Goal: Task Accomplishment & Management: Use online tool/utility

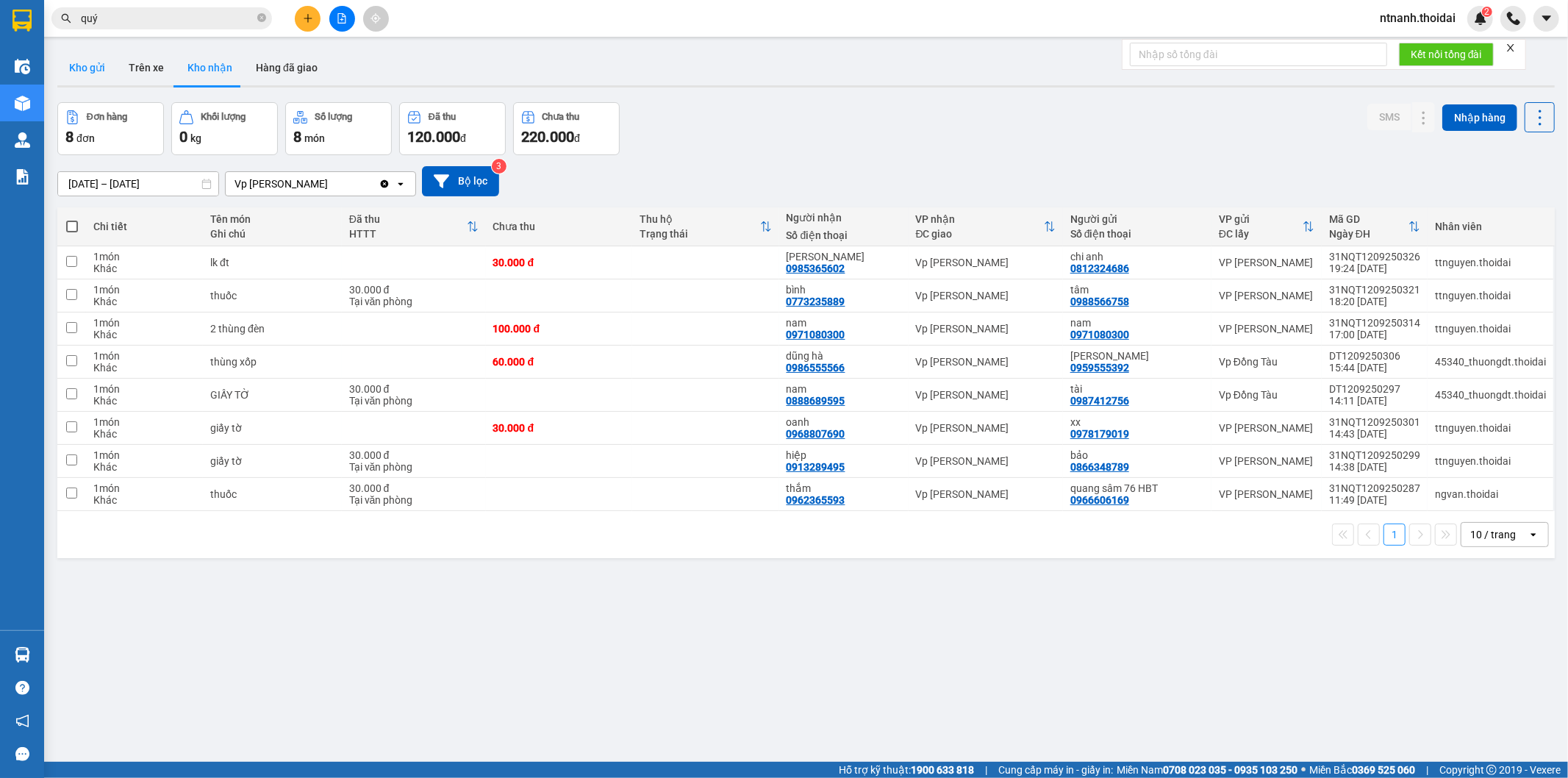
click at [105, 61] on button "Kho gửi" at bounding box center [88, 67] width 60 height 35
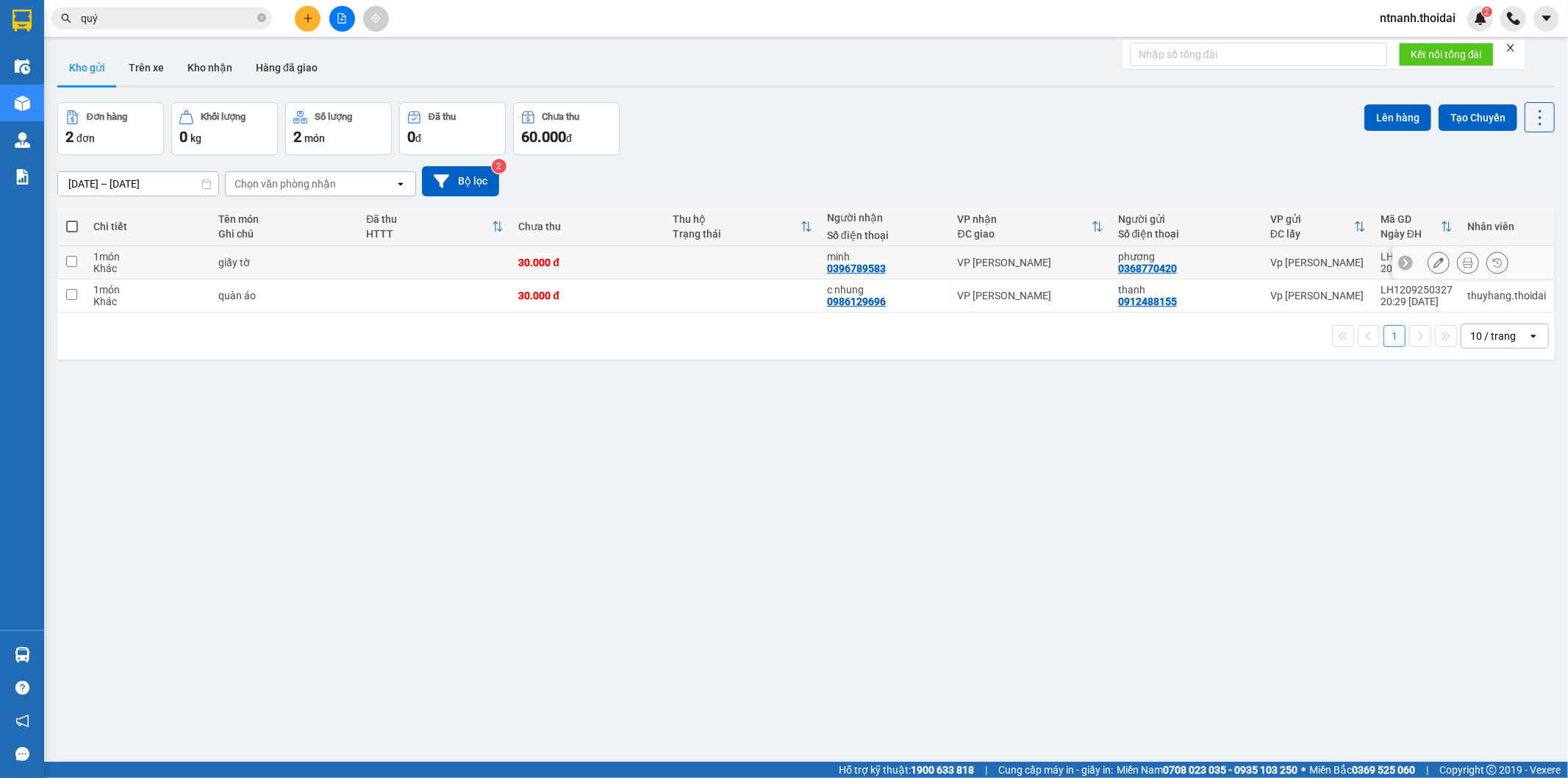
click at [207, 271] on td "1 món Khác" at bounding box center [147, 262] width 124 height 33
checkbox input "true"
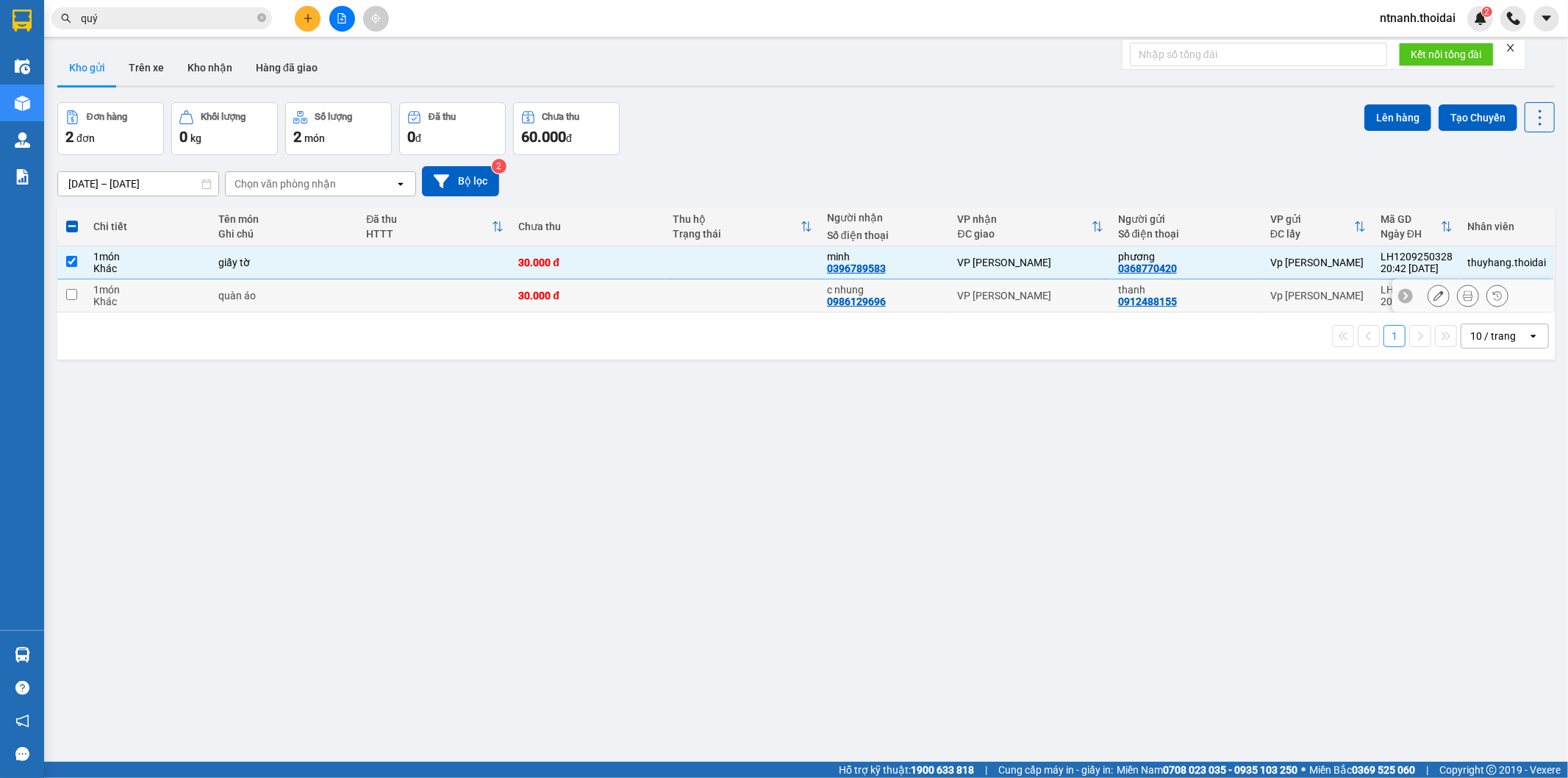
click at [207, 283] on td "1 món Khác" at bounding box center [147, 295] width 124 height 33
checkbox input "true"
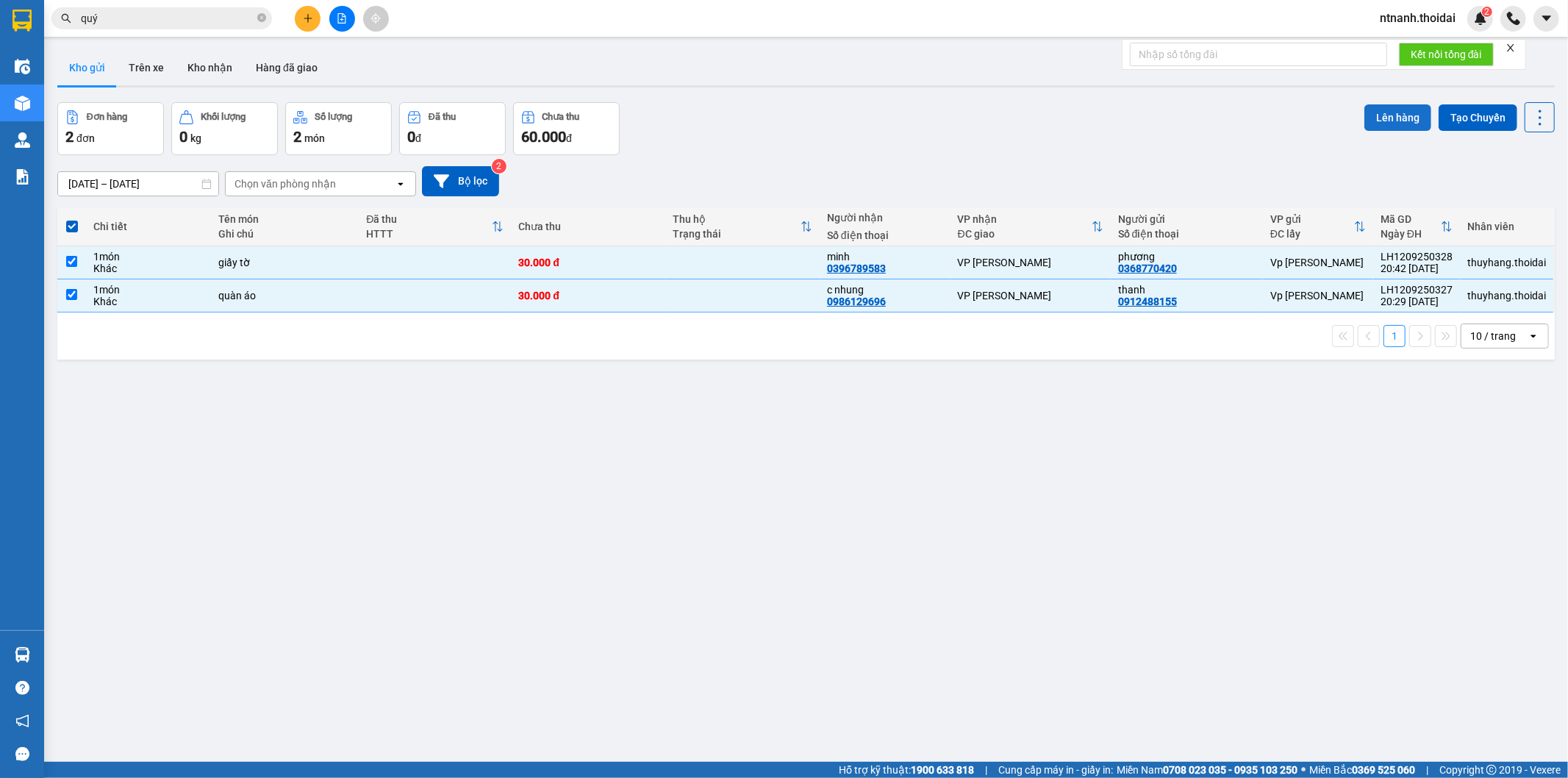
click at [1364, 122] on button "Lên hàng" at bounding box center [1397, 117] width 67 height 27
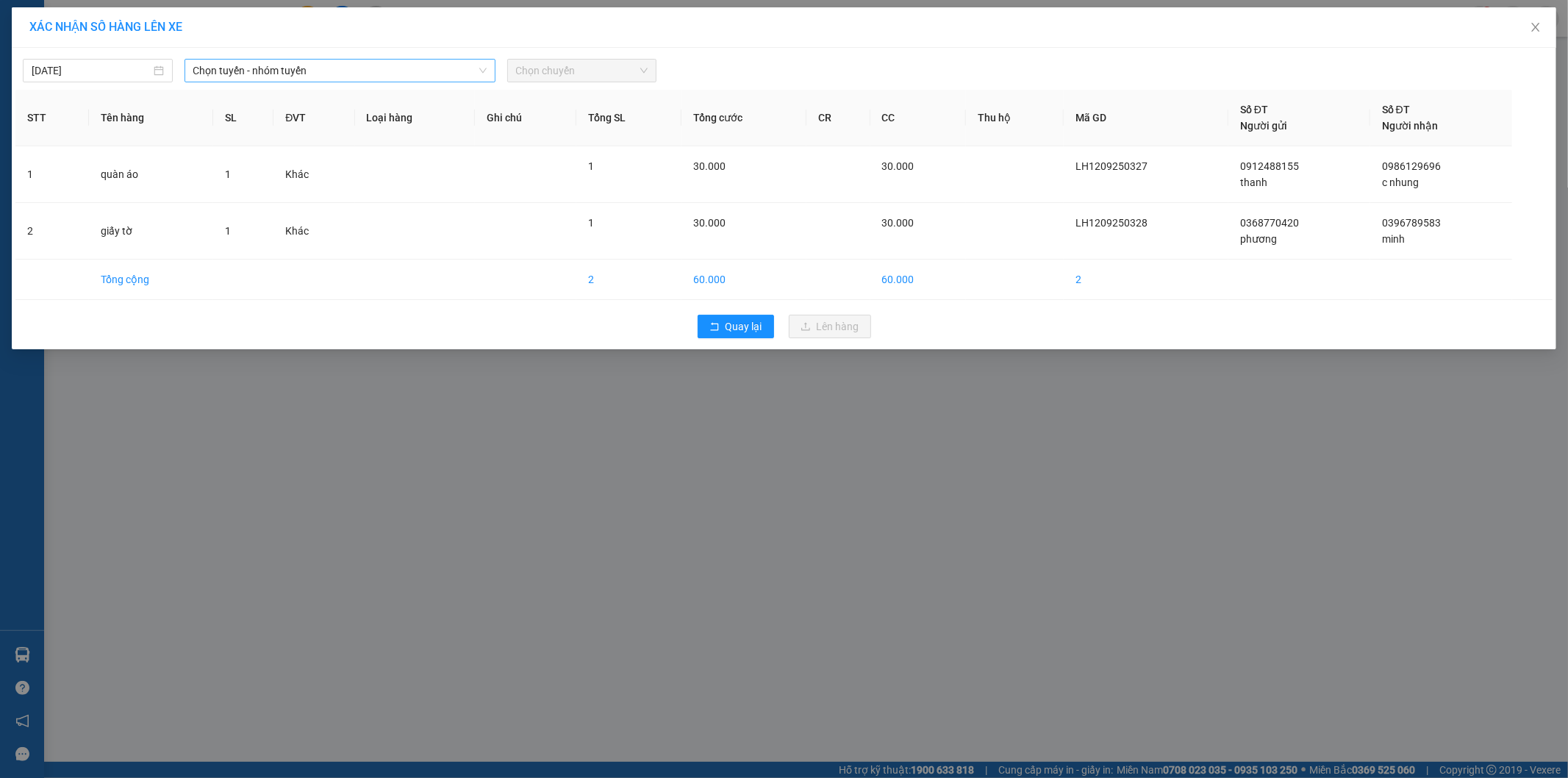
click at [288, 68] on span "Chọn tuyến - nhóm tuyến" at bounding box center [339, 71] width 294 height 22
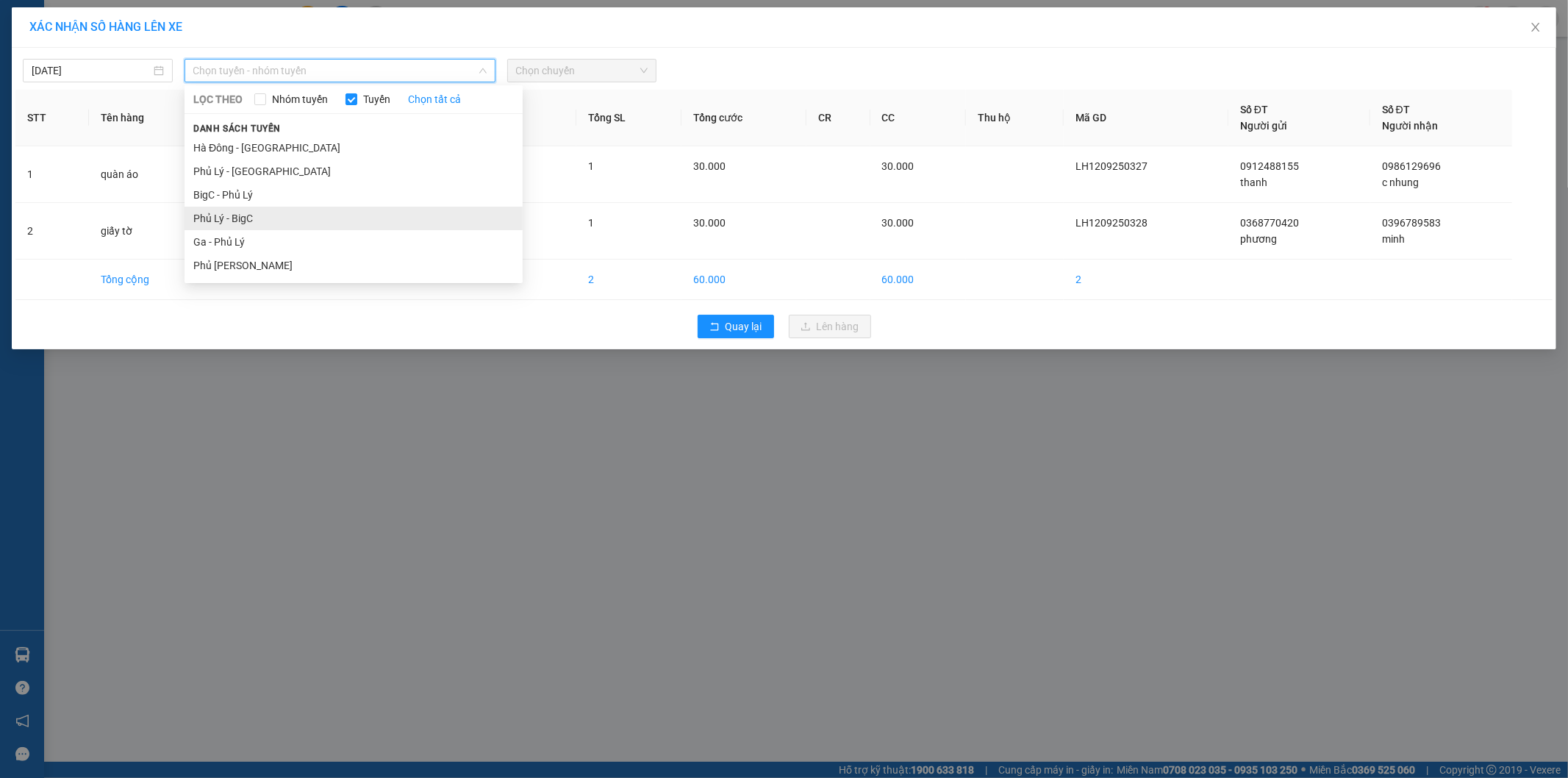
click at [275, 224] on li "Phủ Lý - BigC" at bounding box center [353, 219] width 338 height 24
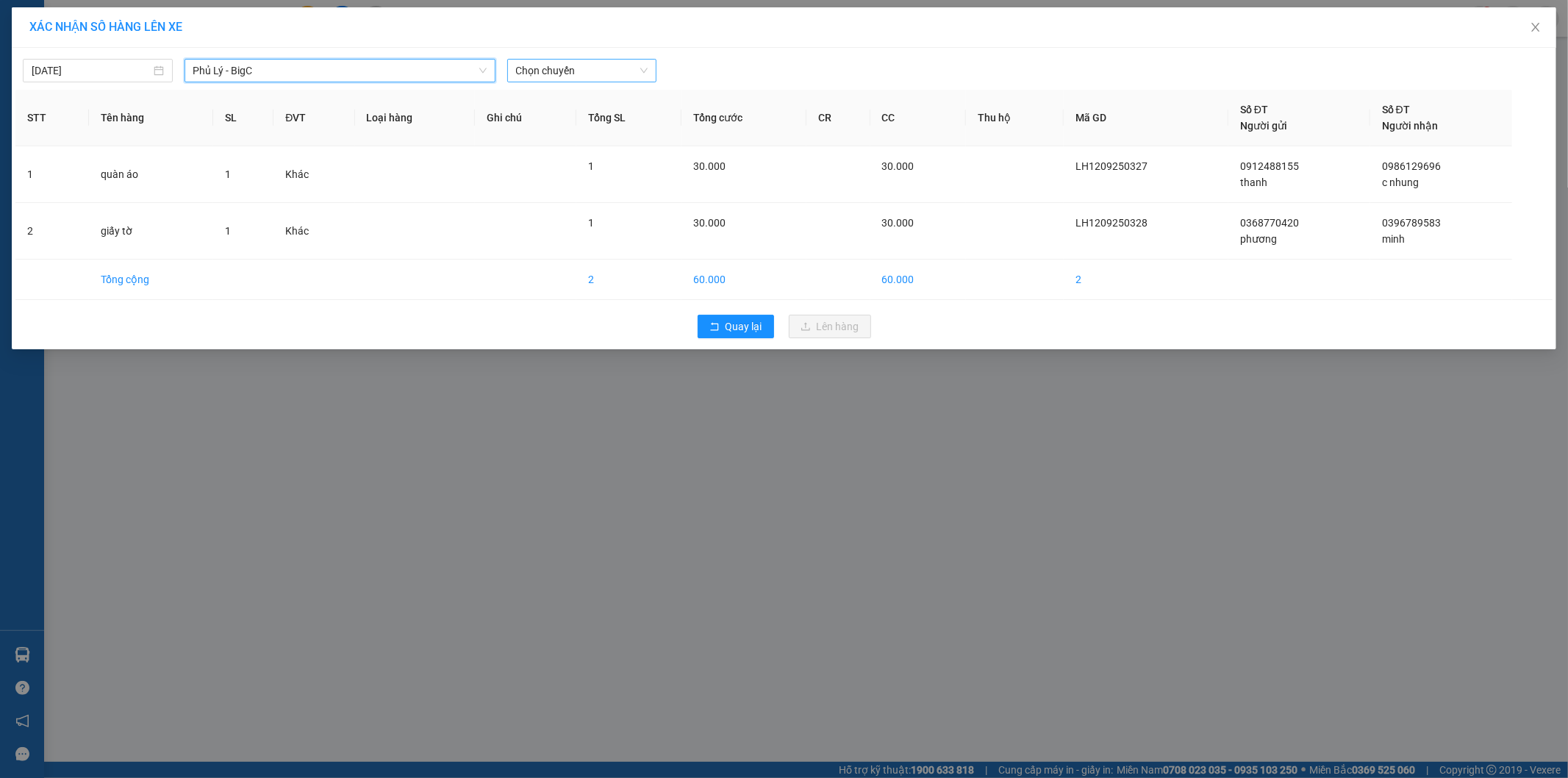
click at [597, 75] on span "Chọn chuyến" at bounding box center [582, 71] width 132 height 22
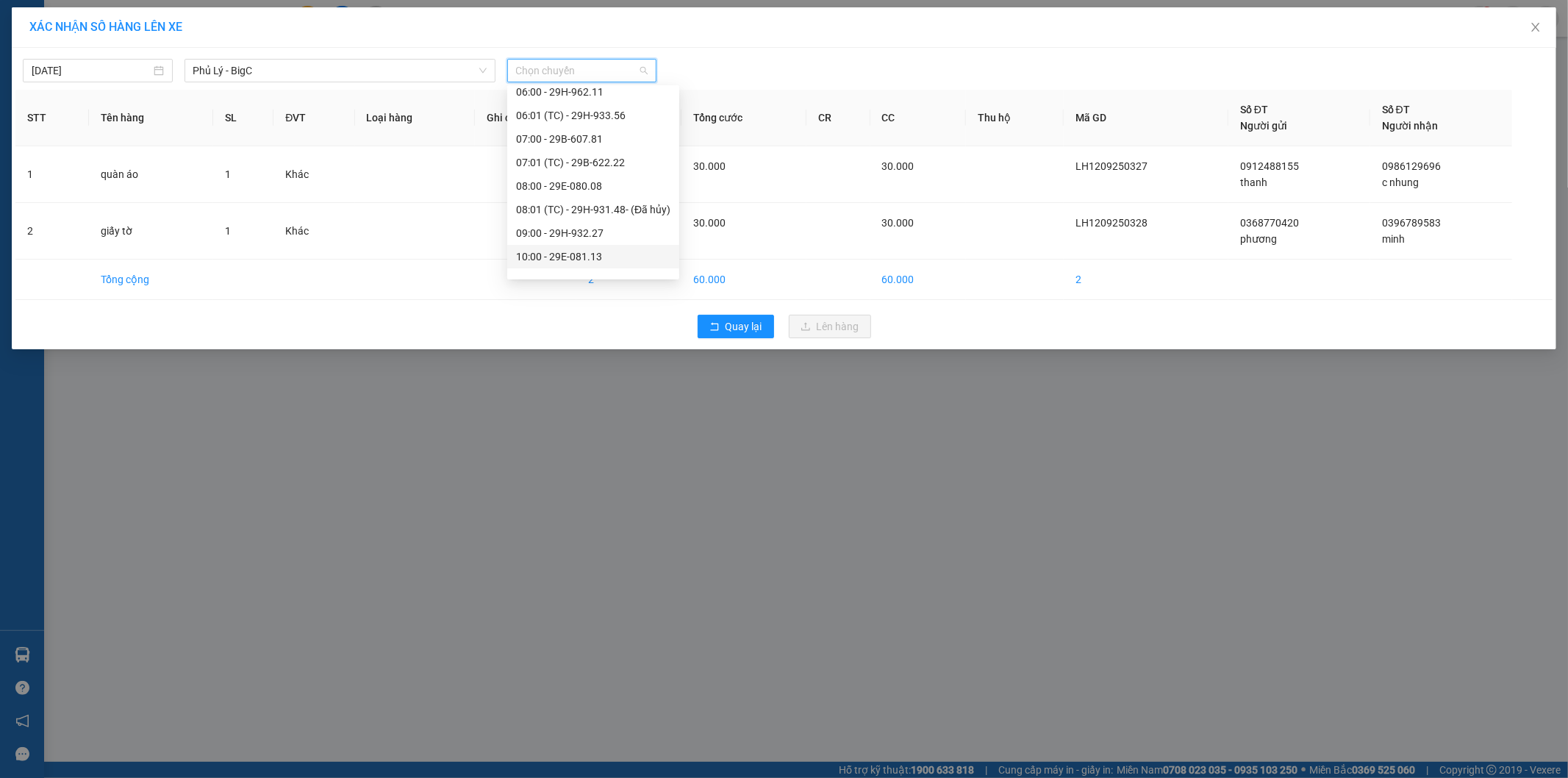
scroll to position [55, 0]
click at [591, 140] on div "07:00 - 29B-607.81" at bounding box center [593, 139] width 154 height 16
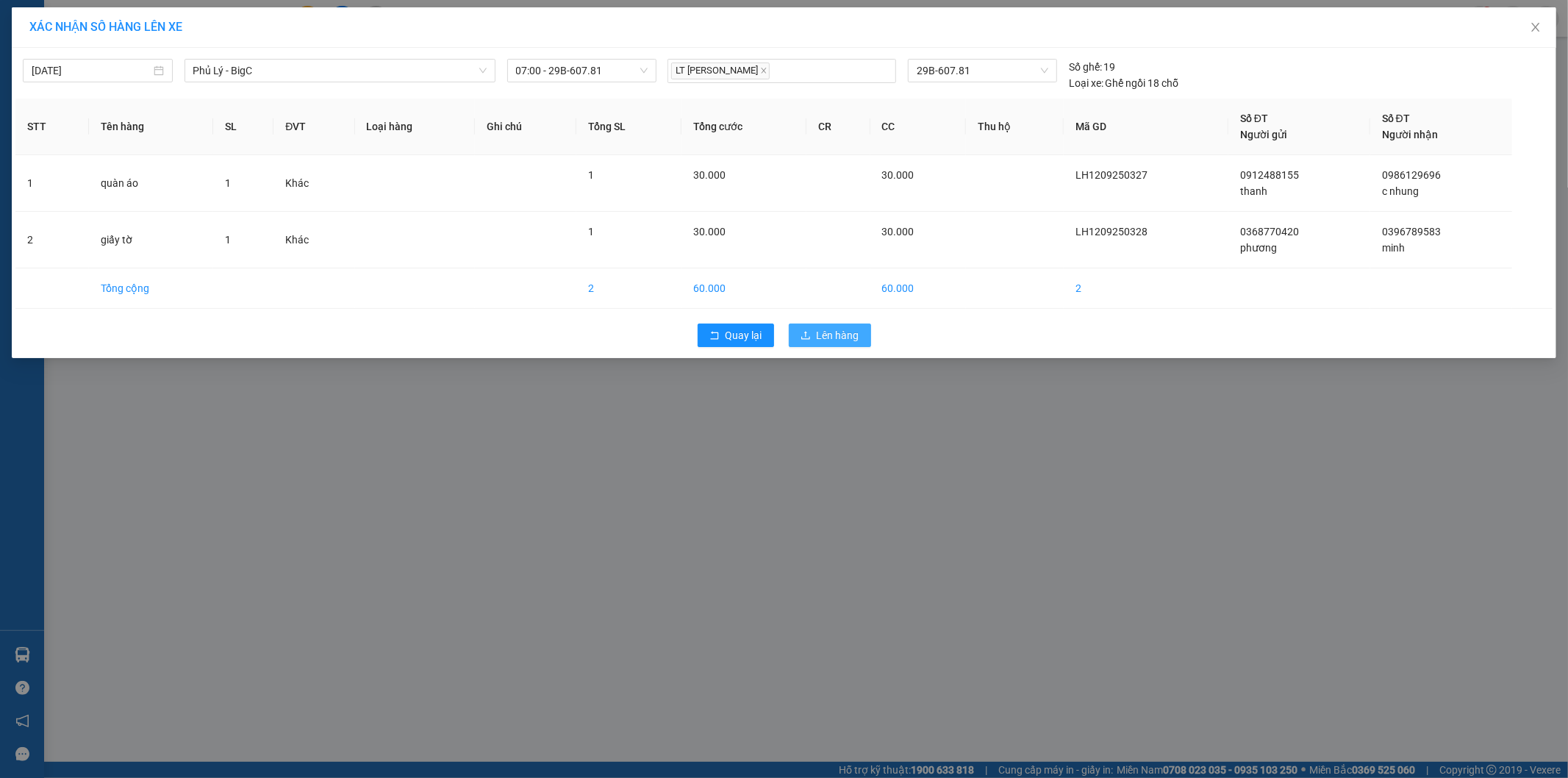
click at [839, 340] on span "Lên hàng" at bounding box center [838, 335] width 43 height 16
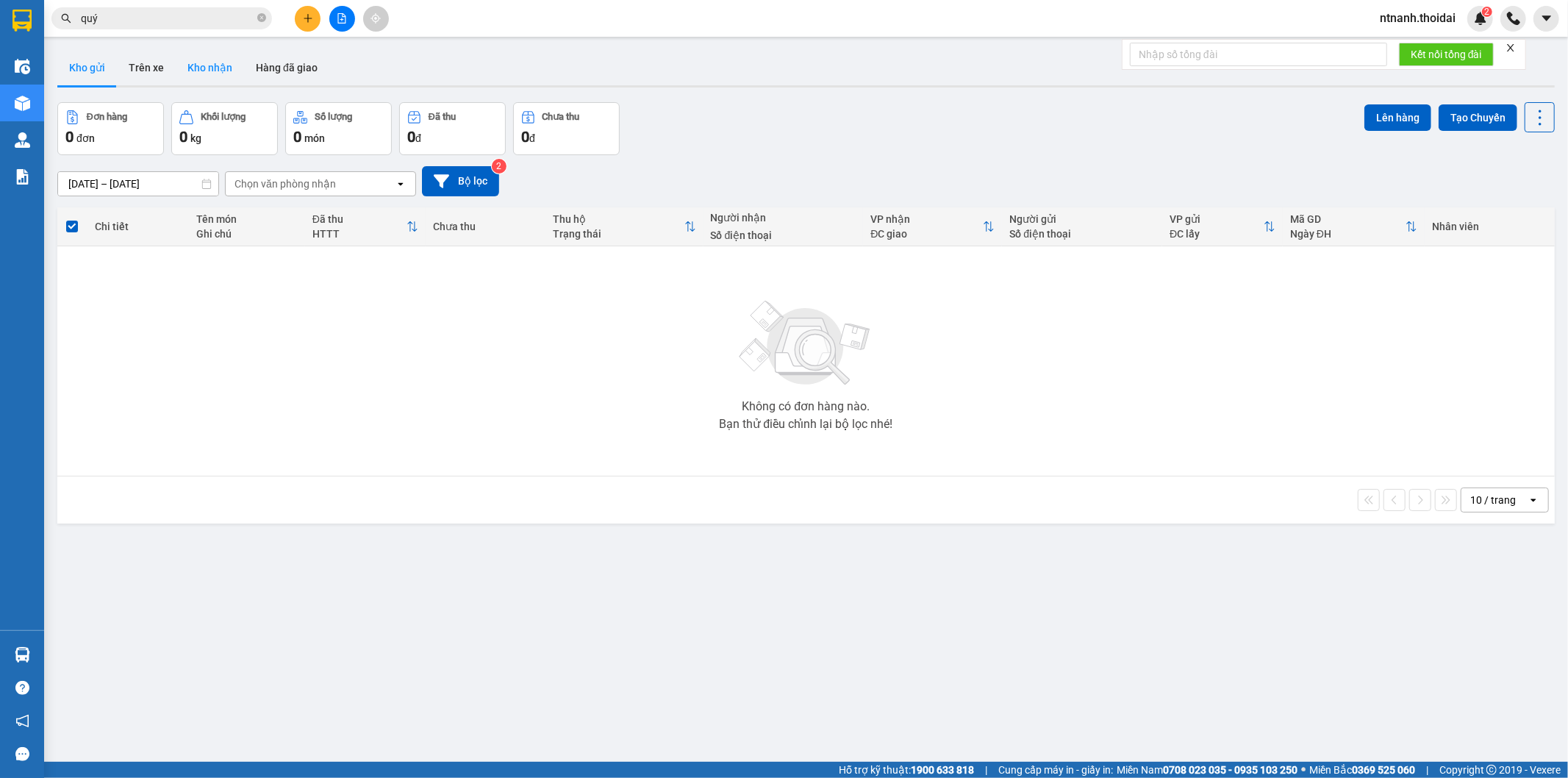
click at [214, 62] on button "Kho nhận" at bounding box center [210, 67] width 69 height 35
